Goal: Check status: Check status

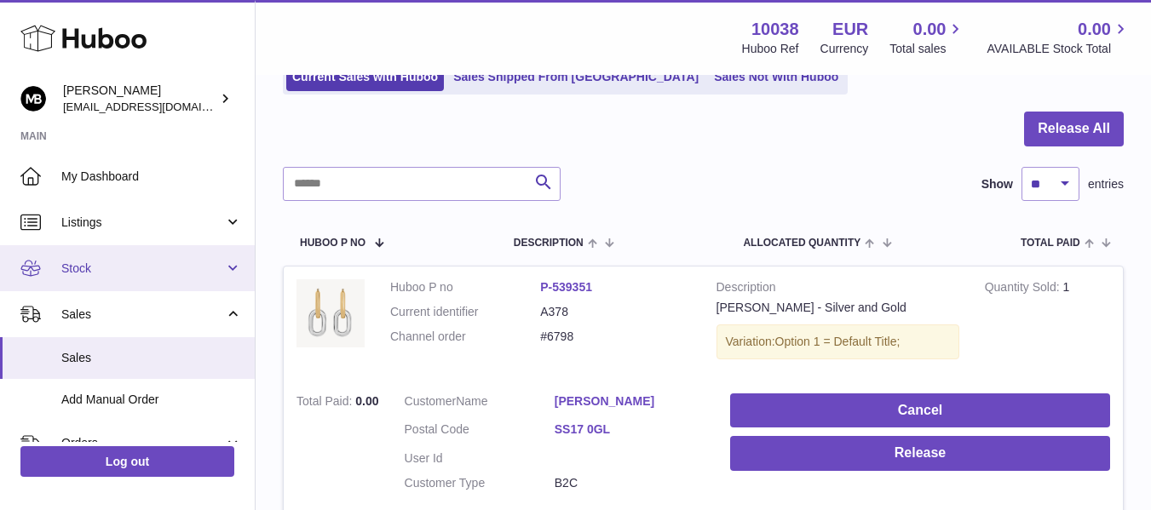
scroll to position [10, 0]
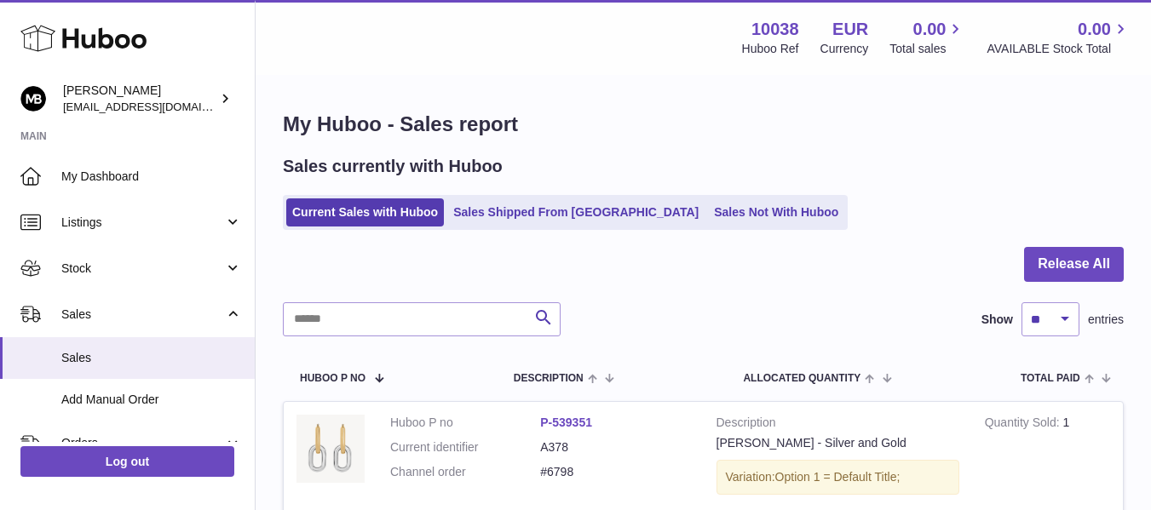
click at [639, 75] on div "Menu Huboo 10038 Huboo Ref EUR Currency 0.00 Total sales 0.00 AVAILABLE Stock T…" at bounding box center [703, 352] width 895 height 704
click at [874, 83] on div "My Huboo - Sales report Sales currently with Huboo Current Sales with Huboo Sal…" at bounding box center [703, 390] width 895 height 627
